Goal: Transaction & Acquisition: Purchase product/service

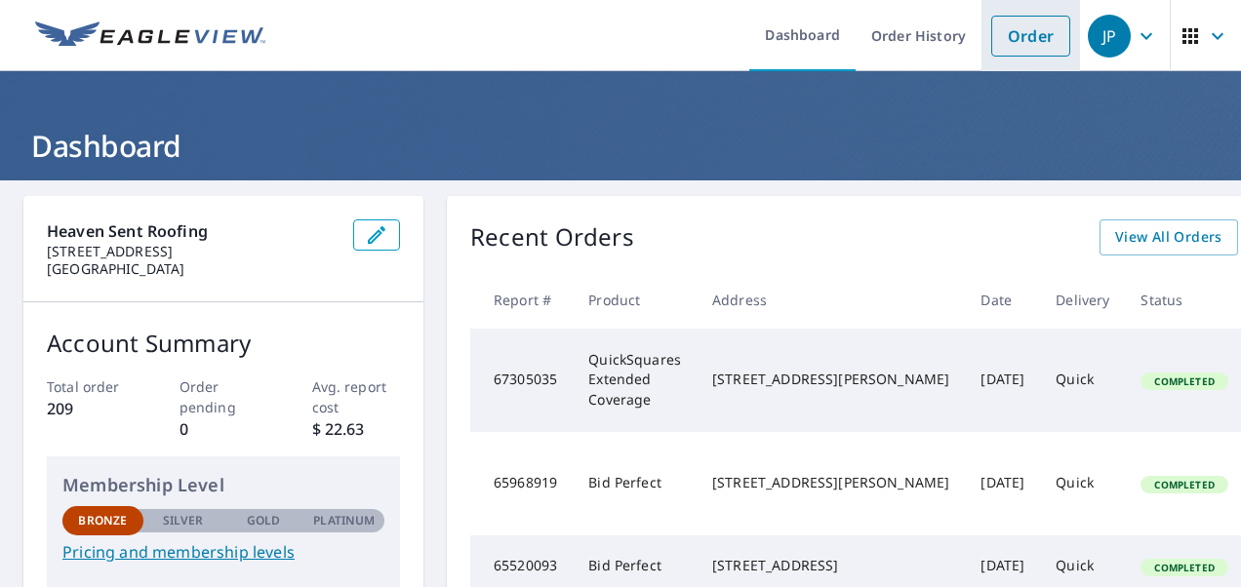
click at [1009, 39] on link "Order" at bounding box center [1030, 36] width 79 height 41
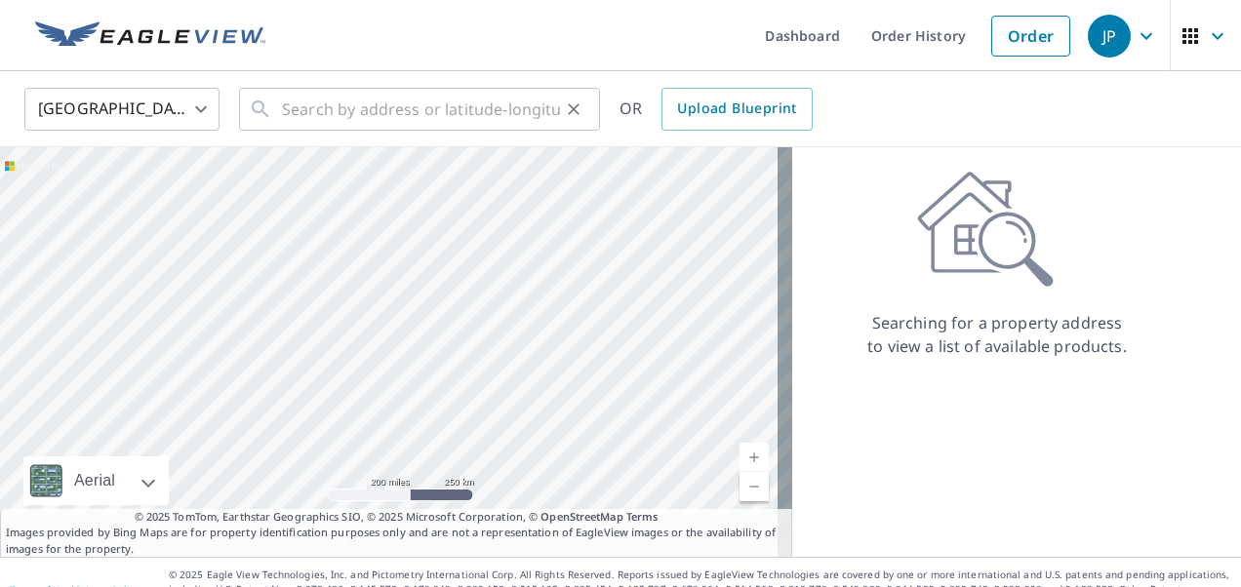
drag, startPoint x: 275, startPoint y: 107, endPoint x: 296, endPoint y: 107, distance: 21.5
click at [296, 109] on div "​" at bounding box center [419, 109] width 361 height 43
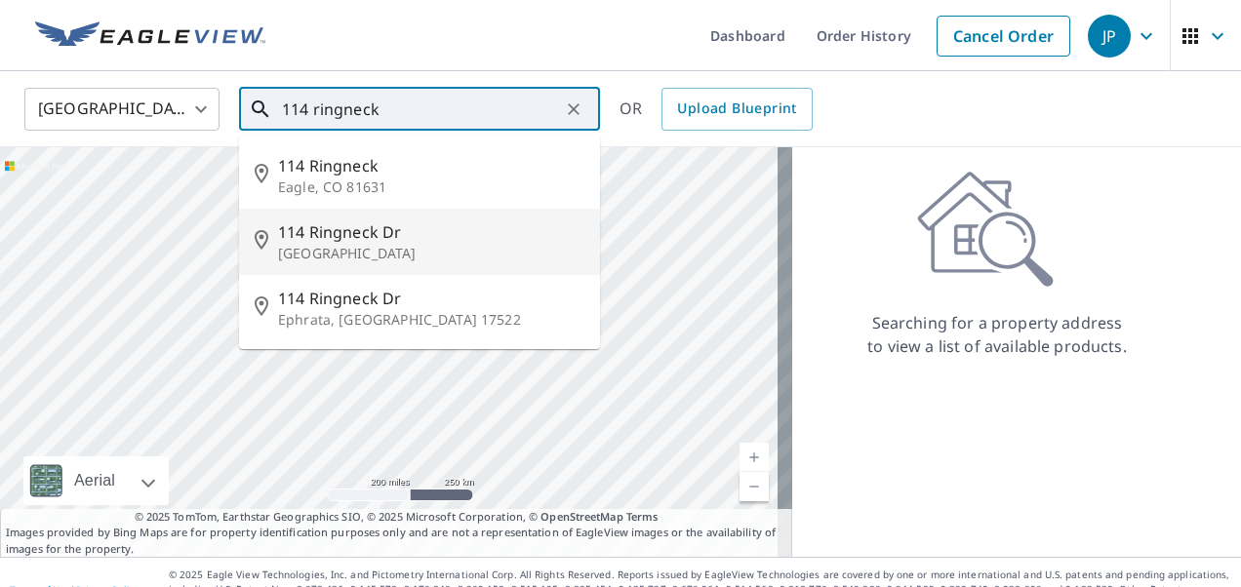
click at [352, 235] on span "114 Ringneck Dr" at bounding box center [431, 231] width 306 height 23
type input "[STREET_ADDRESS][PERSON_NAME]"
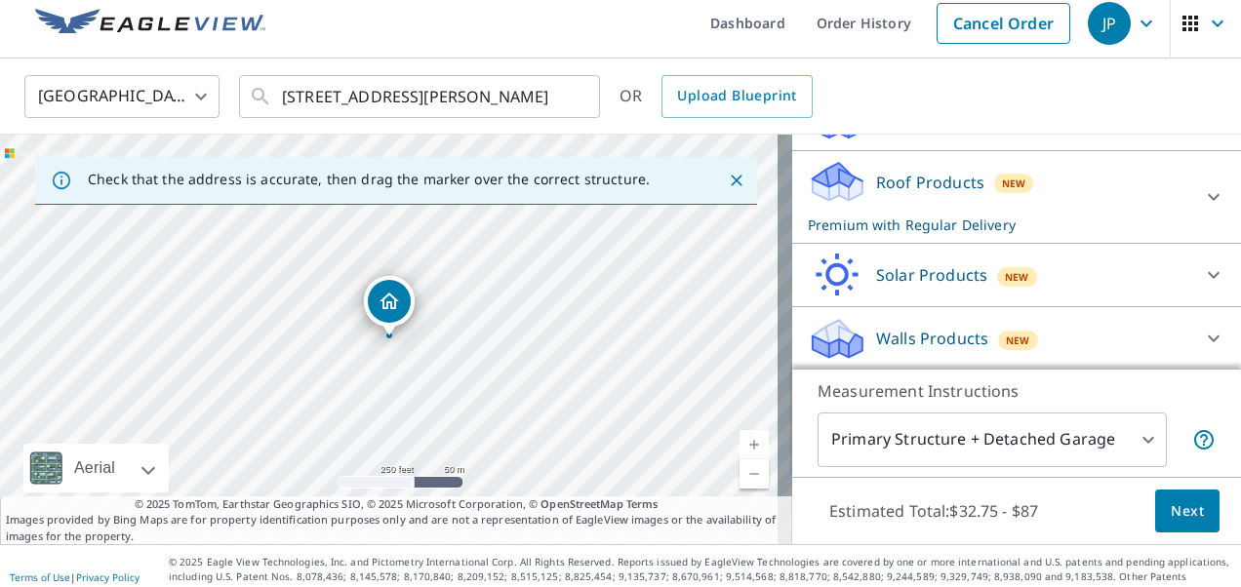
scroll to position [20, 0]
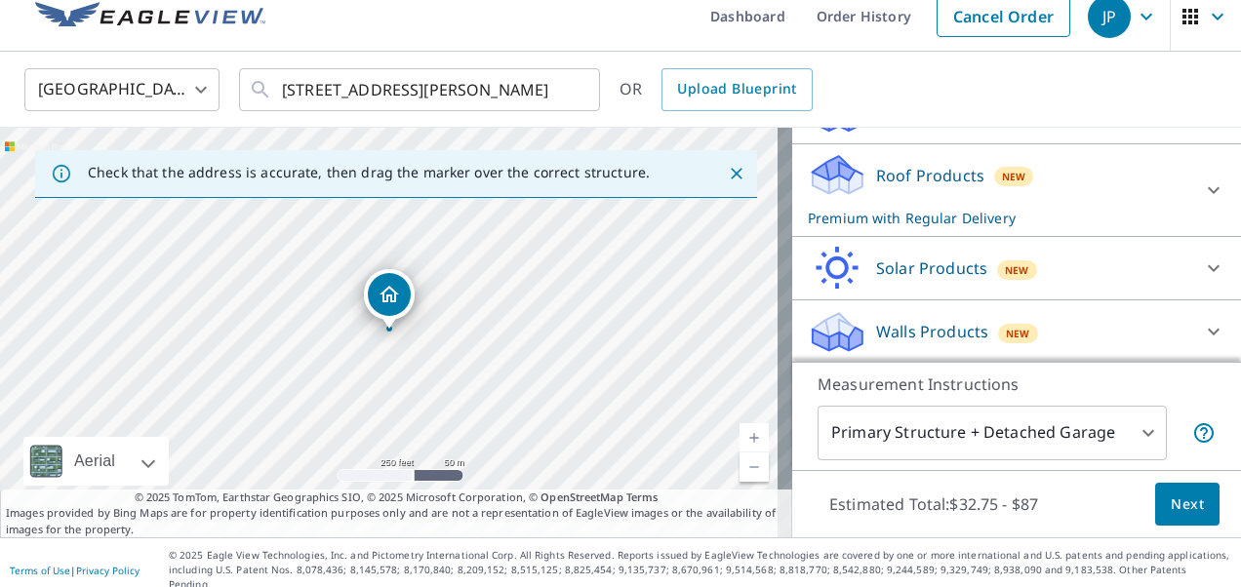
click at [884, 174] on p "Roof Products" at bounding box center [930, 175] width 108 height 23
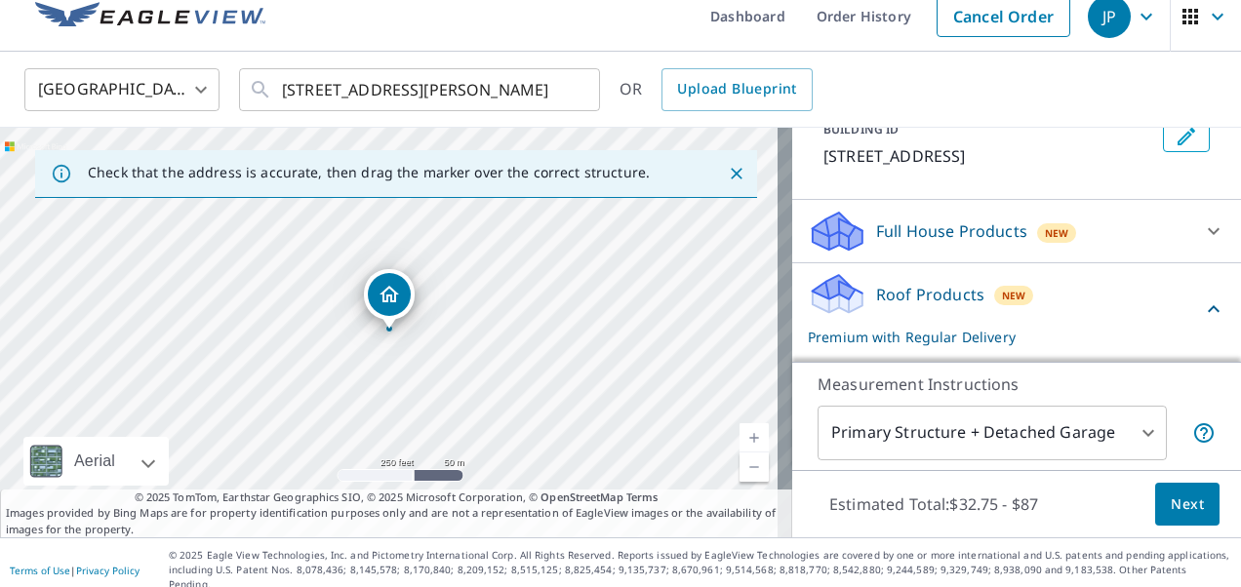
scroll to position [122, 0]
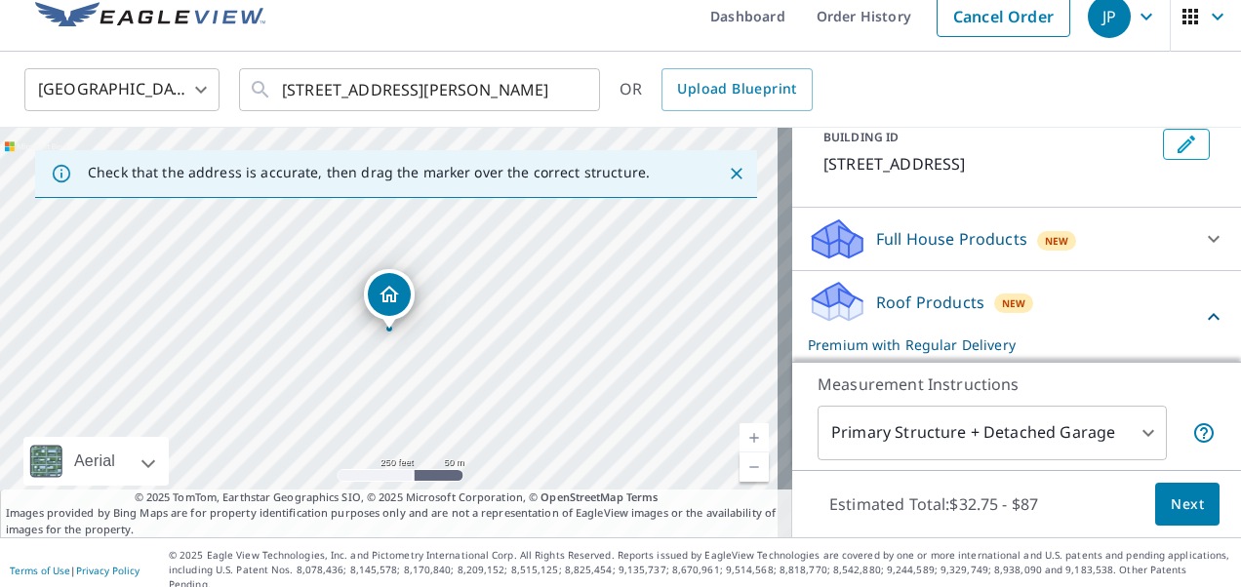
click at [921, 237] on p "Full House Products" at bounding box center [951, 238] width 151 height 23
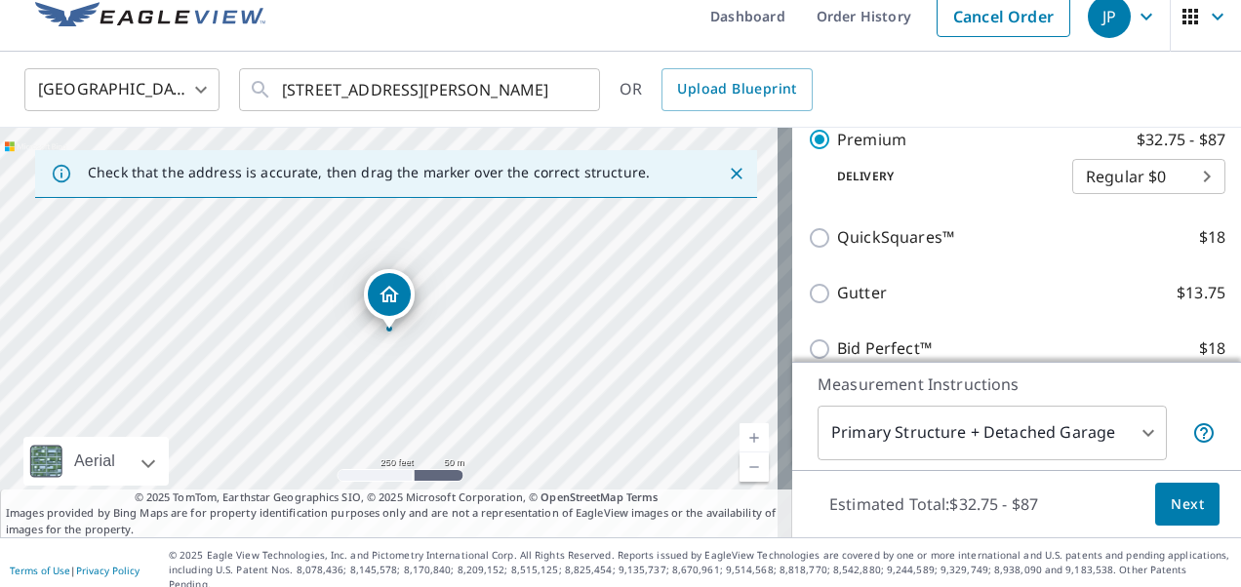
scroll to position [433, 0]
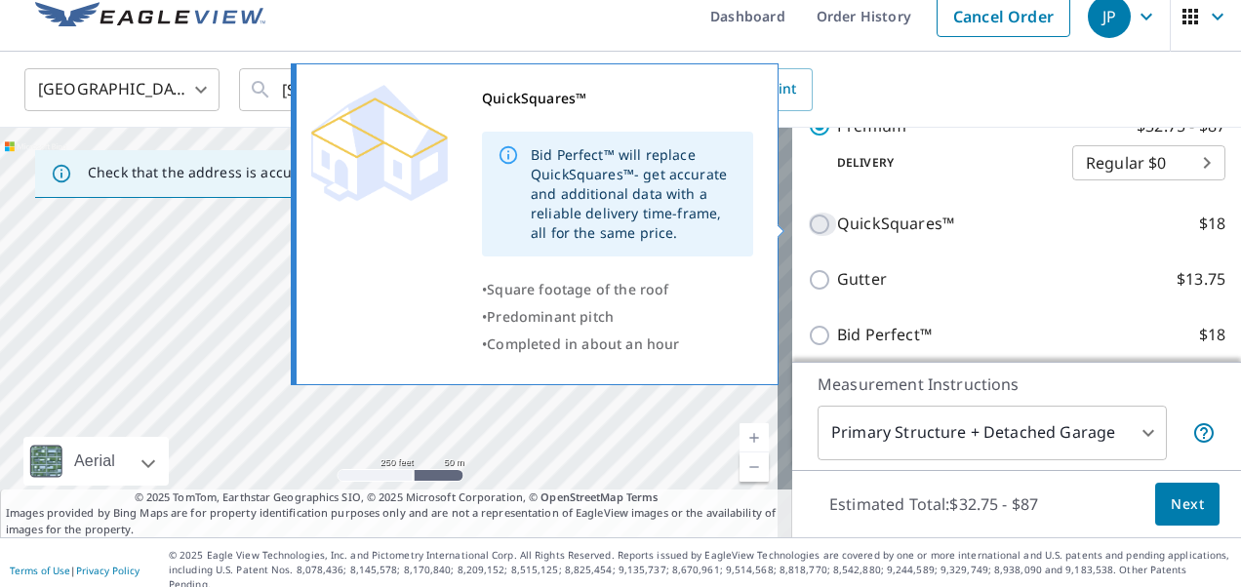
click at [808, 226] on input "QuickSquares™ $18" at bounding box center [822, 224] width 29 height 23
checkbox input "true"
checkbox input "false"
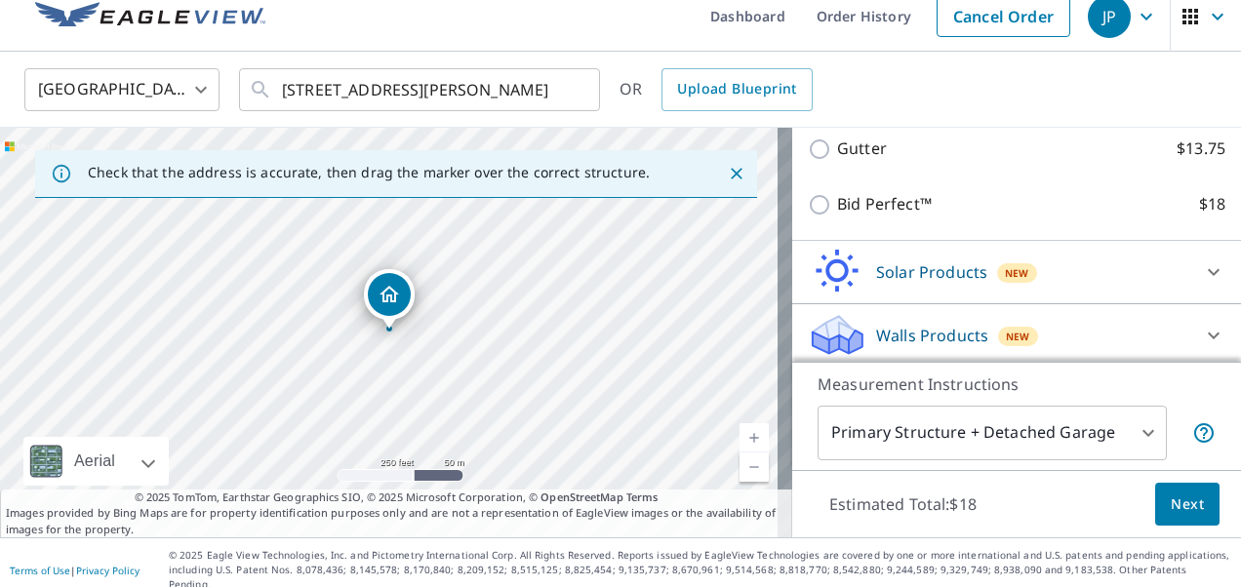
scroll to position [569, 0]
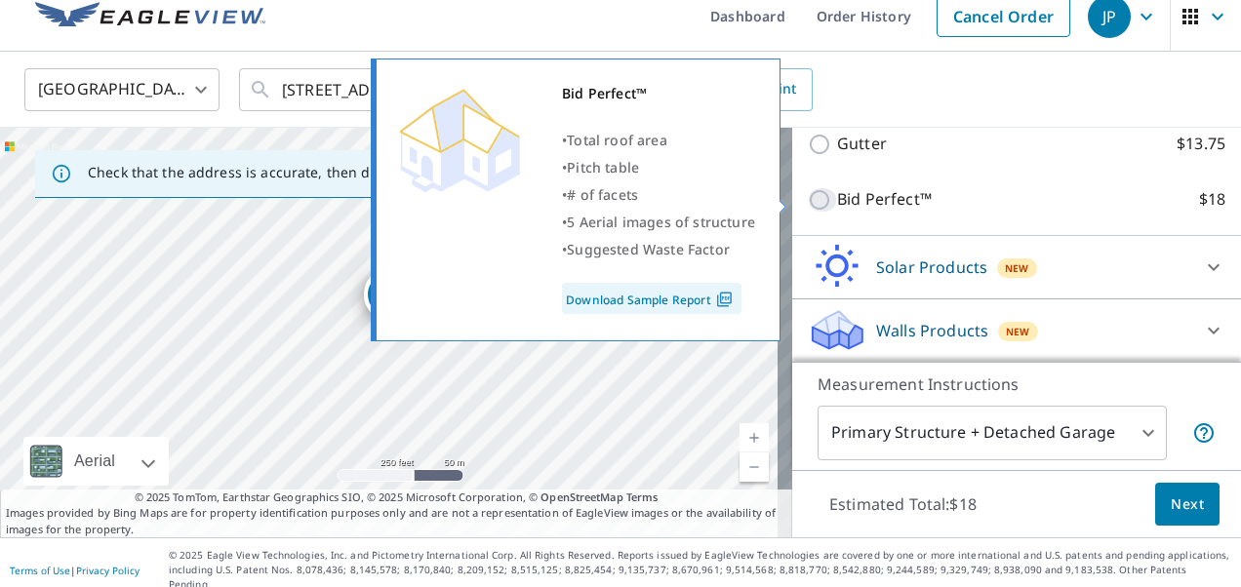
click at [808, 200] on input "Bid Perfect™ $18" at bounding box center [822, 199] width 29 height 23
checkbox input "true"
checkbox input "false"
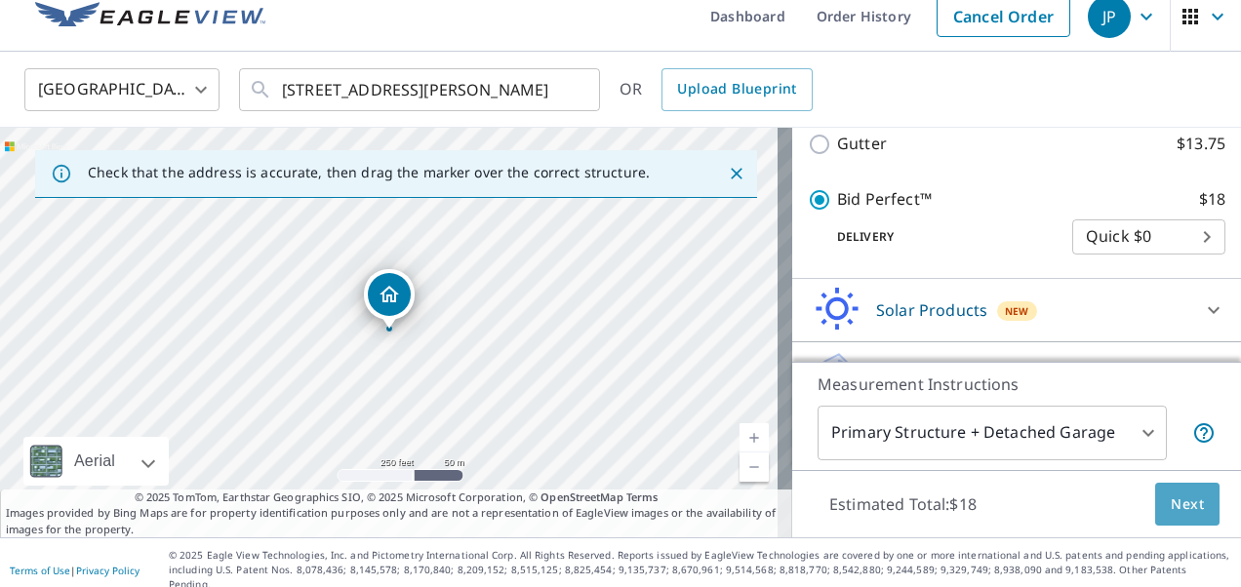
click at [1180, 510] on span "Next" at bounding box center [1186, 505] width 33 height 24
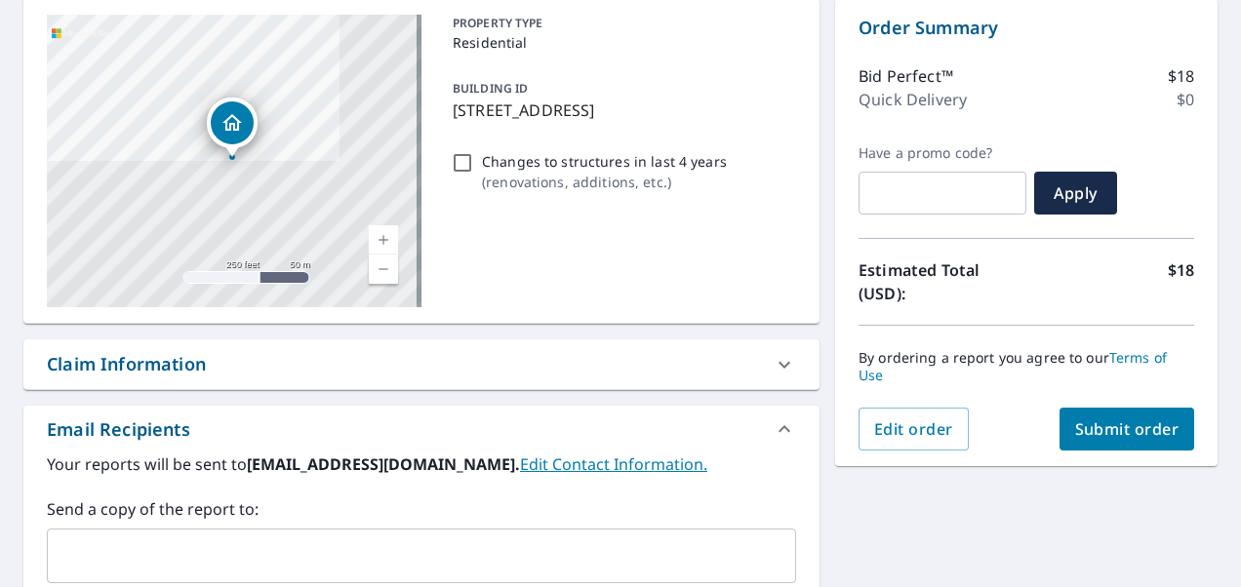
scroll to position [198, 0]
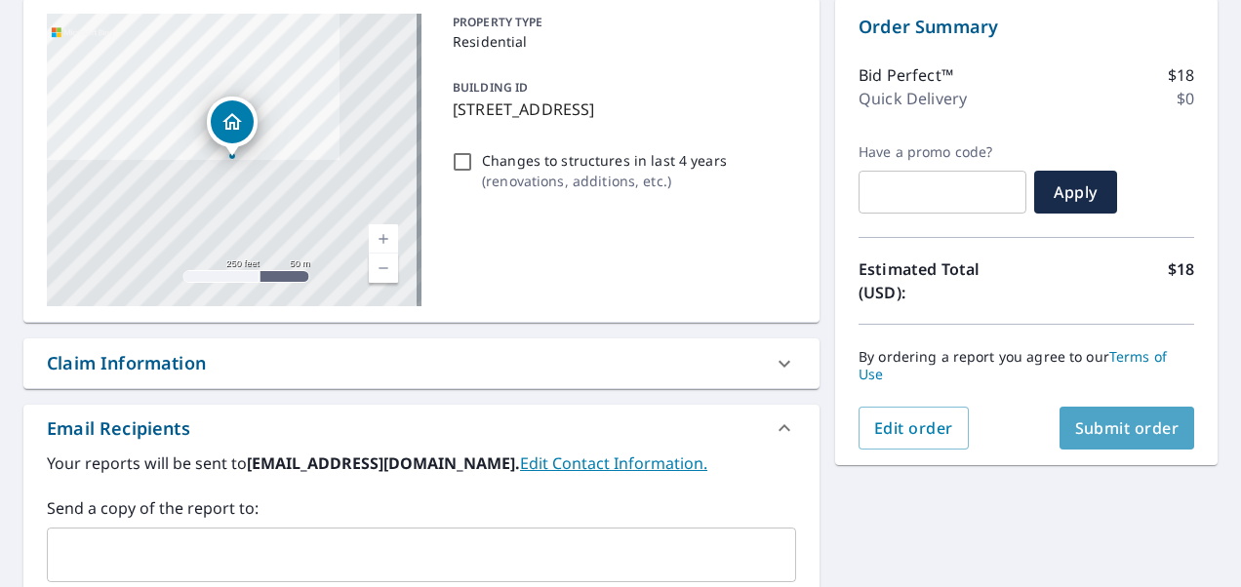
drag, startPoint x: 1091, startPoint y: 433, endPoint x: 1099, endPoint y: 425, distance: 11.0
click at [1099, 425] on span "Submit order" at bounding box center [1127, 427] width 104 height 21
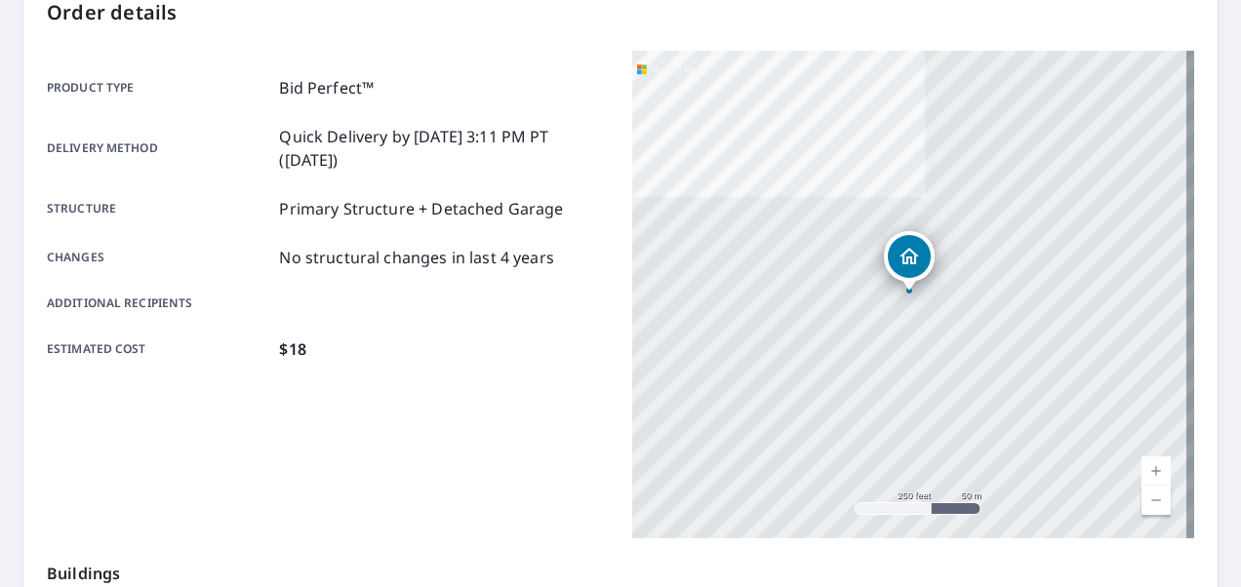
scroll to position [220, 0]
